Goal: Task Accomplishment & Management: Use online tool/utility

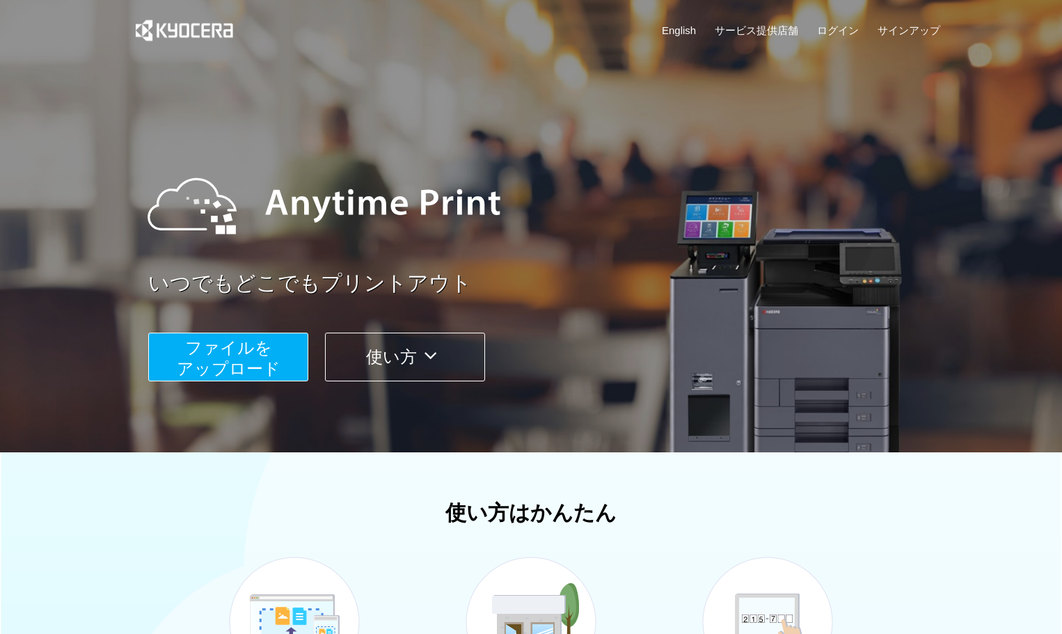
click at [246, 356] on span "ファイルを ​​アップロード" at bounding box center [229, 358] width 104 height 40
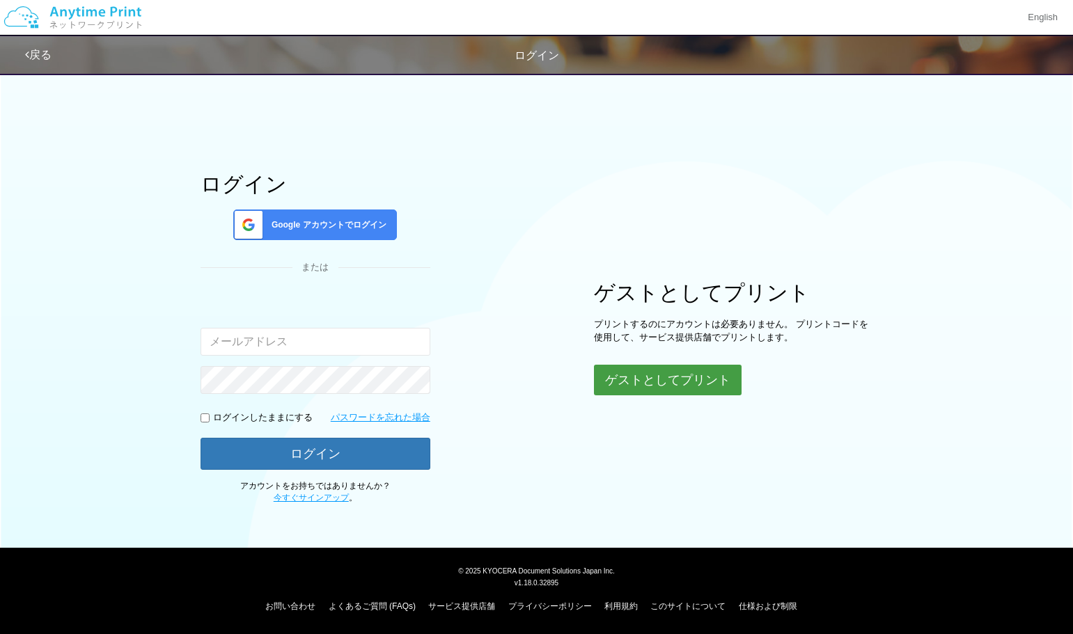
click at [673, 381] on button "ゲストとしてプリント" at bounding box center [668, 380] width 148 height 31
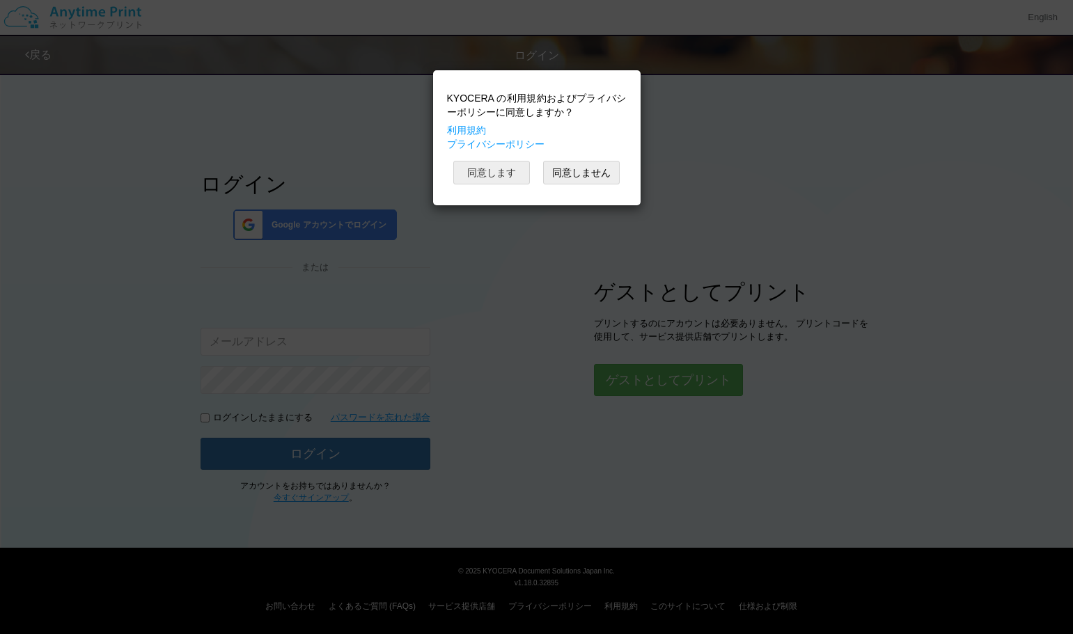
click at [497, 168] on button "同意します" at bounding box center [491, 173] width 77 height 24
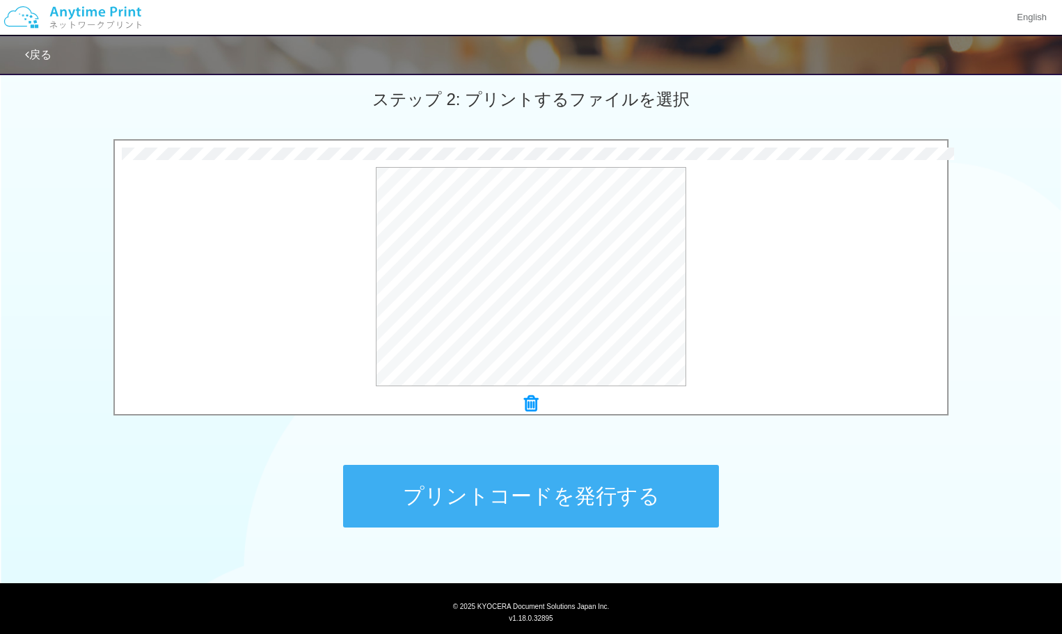
scroll to position [425, 0]
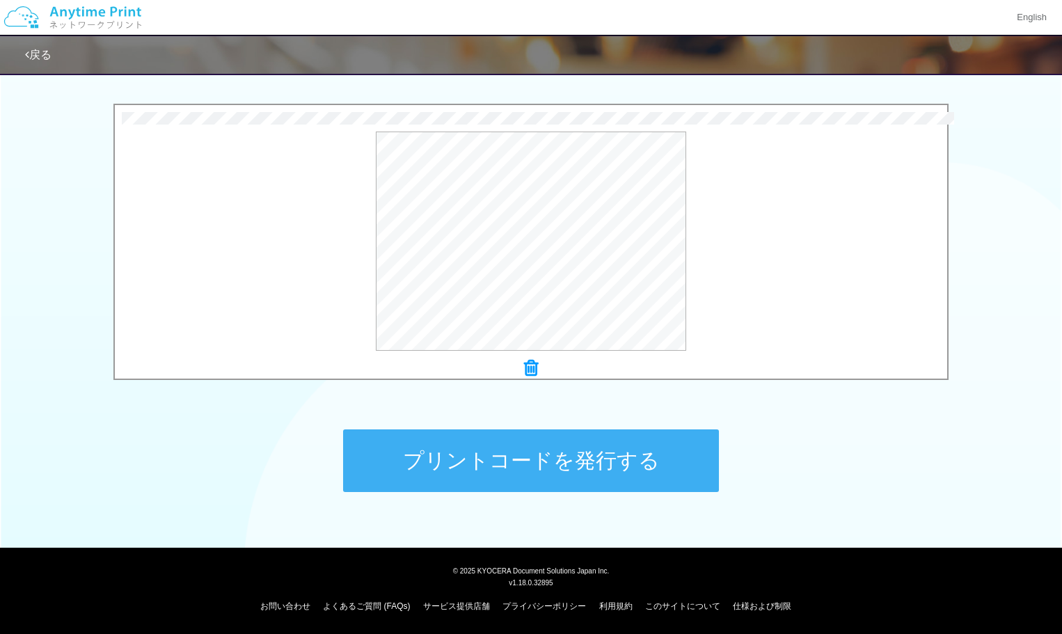
click at [580, 461] on button "プリントコードを発行する" at bounding box center [531, 461] width 376 height 63
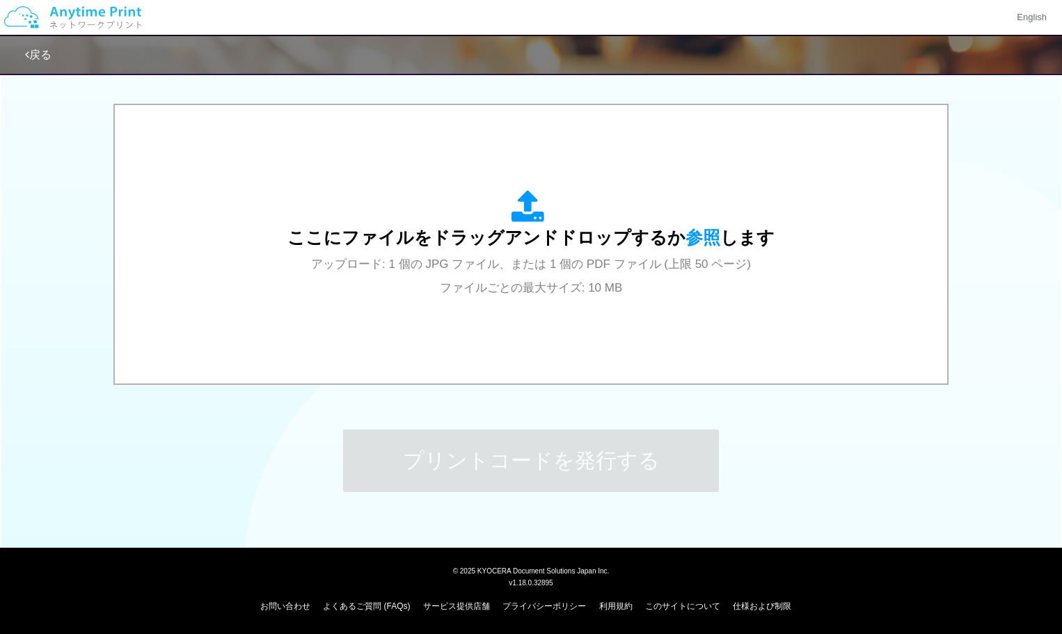
scroll to position [0, 0]
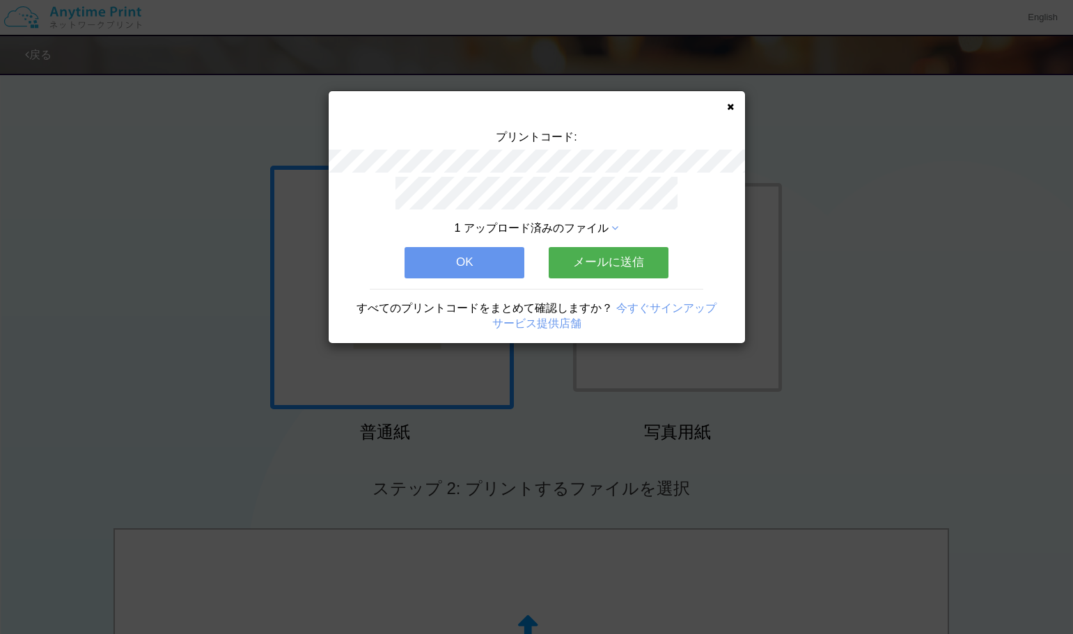
click at [602, 249] on button "メールに送信" at bounding box center [609, 262] width 120 height 31
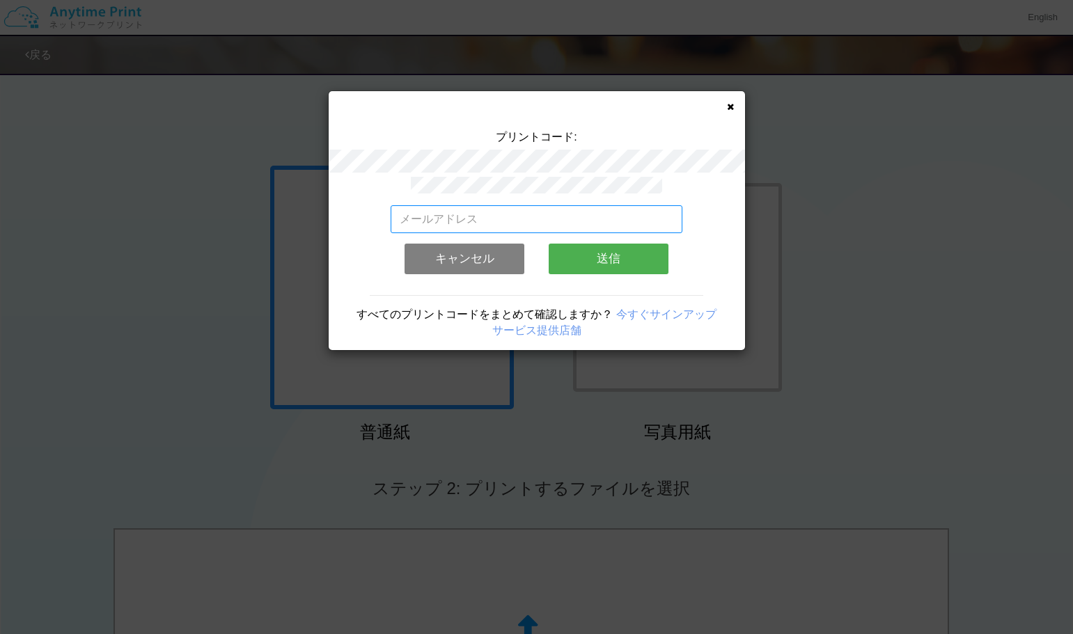
click at [403, 211] on input "email" at bounding box center [537, 219] width 292 height 28
type input "[EMAIL_ADDRESS][PERSON_NAME][DOMAIN_NAME]"
click at [620, 254] on button "送信" at bounding box center [609, 259] width 120 height 31
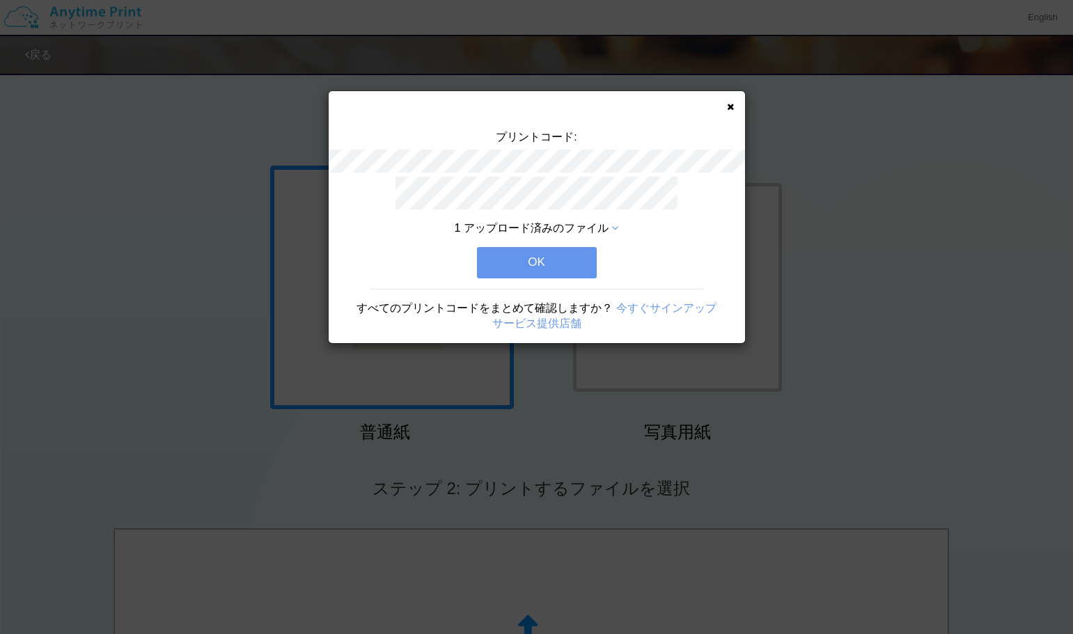
click at [539, 255] on button "OK" at bounding box center [537, 262] width 120 height 31
